Goal: Find contact information: Find contact information

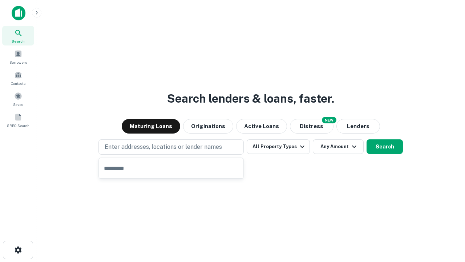
type input "**********"
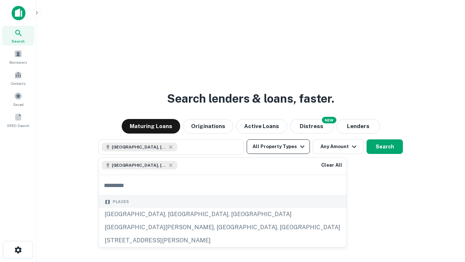
click at [278, 146] on button "All Property Types" at bounding box center [278, 146] width 63 height 15
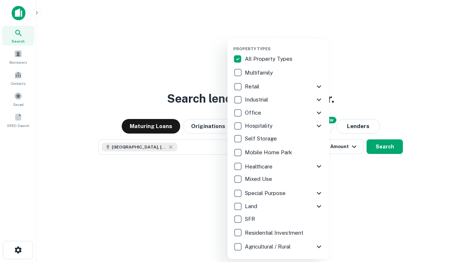
click at [284, 44] on button "button" at bounding box center [284, 44] width 102 height 0
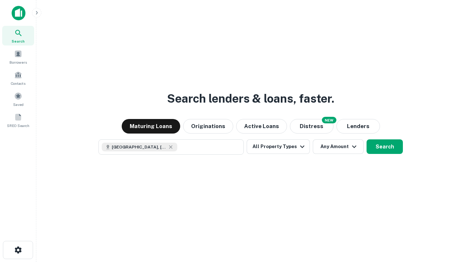
scroll to position [12, 0]
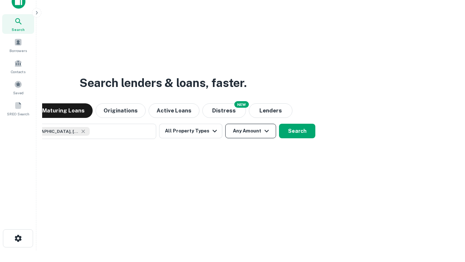
click at [225, 124] on button "Any Amount" at bounding box center [250, 131] width 51 height 15
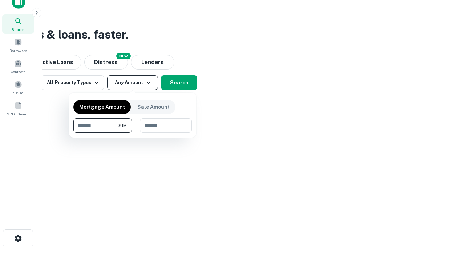
type input "*******"
click at [133, 133] on button "button" at bounding box center [132, 133] width 118 height 0
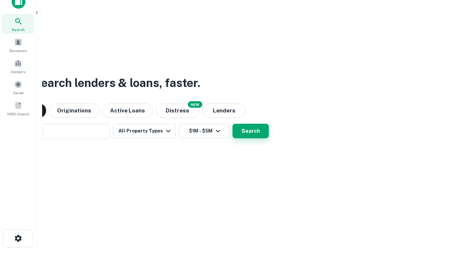
click at [233, 124] on button "Search" at bounding box center [251, 131] width 36 height 15
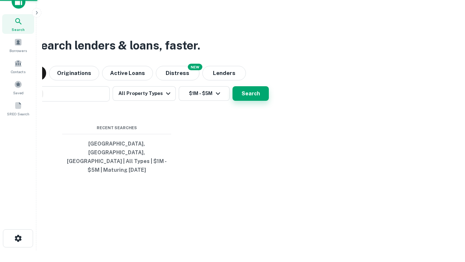
scroll to position [24, 206]
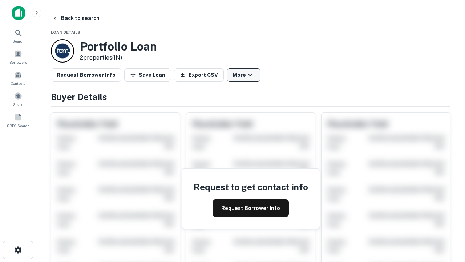
click at [243, 75] on button "More" at bounding box center [244, 74] width 34 height 13
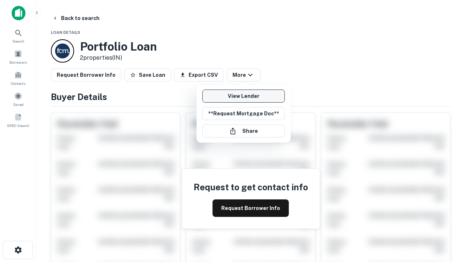
click at [243, 96] on link "View Lender" at bounding box center [243, 95] width 82 height 13
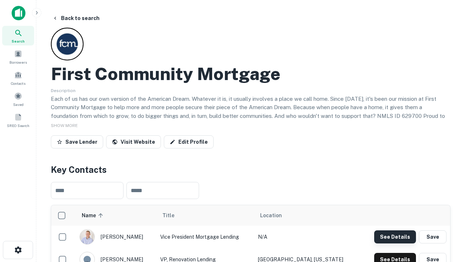
click at [395, 236] on button "See Details" at bounding box center [395, 236] width 42 height 13
click at [18, 250] on icon "button" at bounding box center [18, 249] width 9 height 9
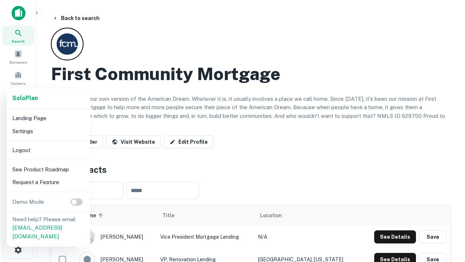
click at [48, 150] on li "Logout" at bounding box center [48, 150] width 78 height 13
